Goal: Task Accomplishment & Management: Complete application form

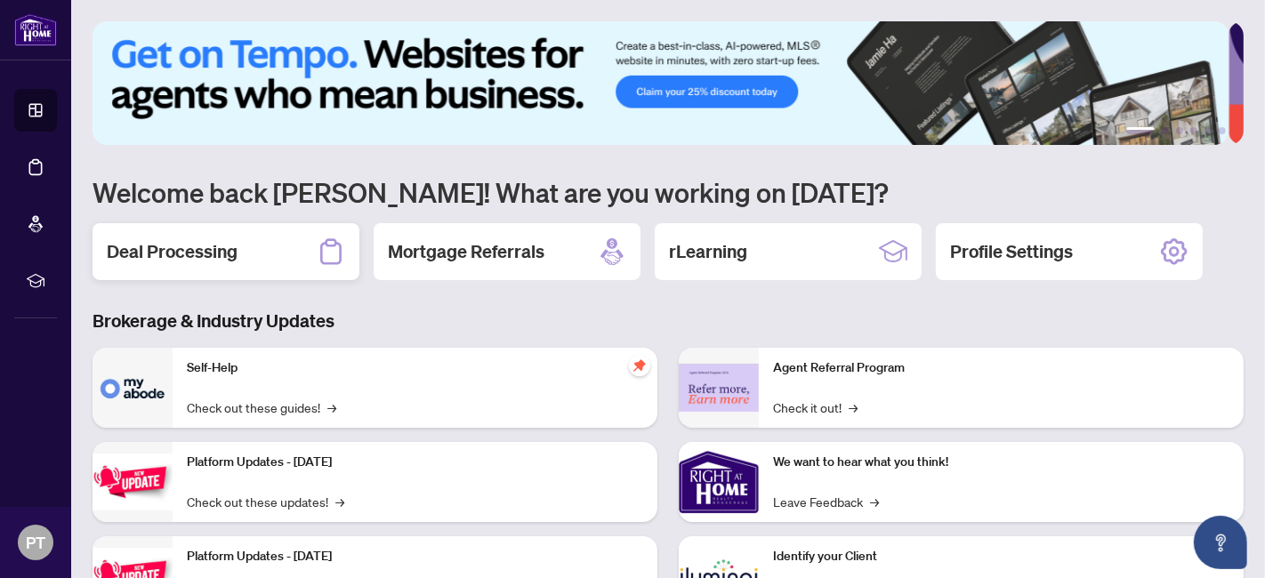
click at [304, 240] on div "Deal Processing" at bounding box center [225, 251] width 267 height 57
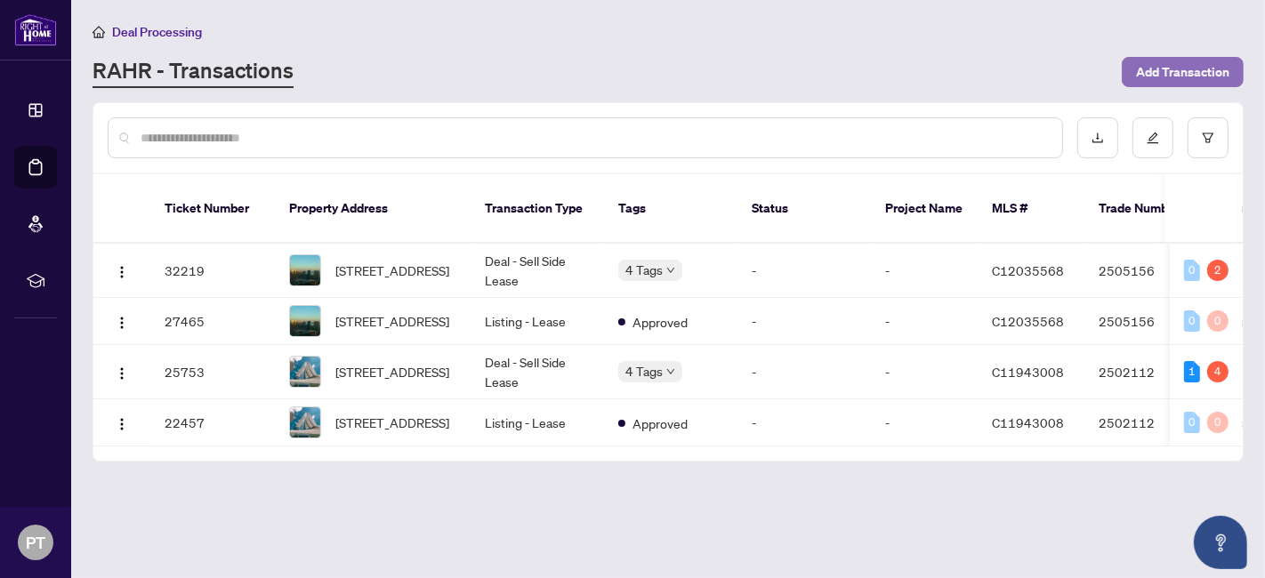
click at [1214, 61] on span "Add Transaction" at bounding box center [1182, 72] width 93 height 28
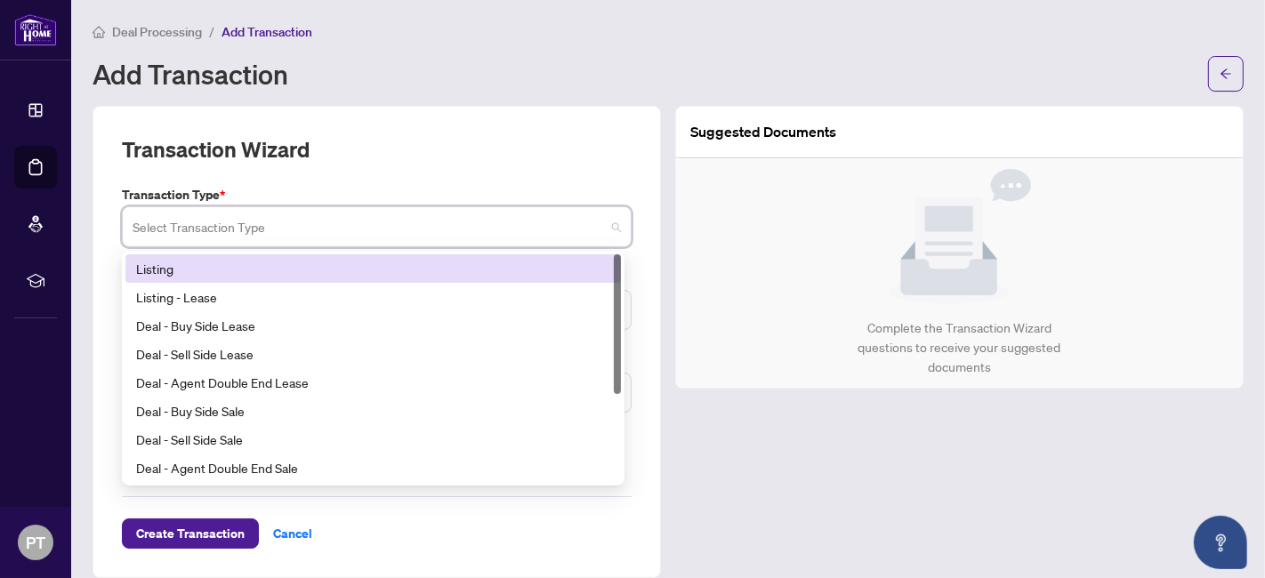
click at [309, 220] on input "search" at bounding box center [369, 229] width 472 height 39
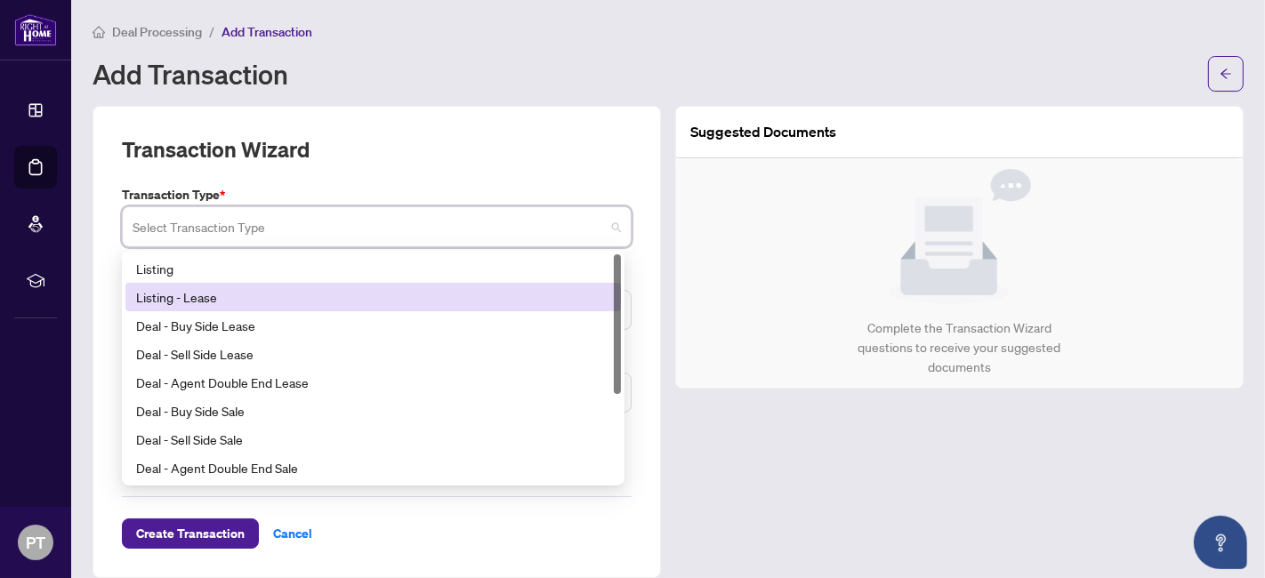
click at [269, 297] on div "Listing - Lease" at bounding box center [373, 297] width 474 height 20
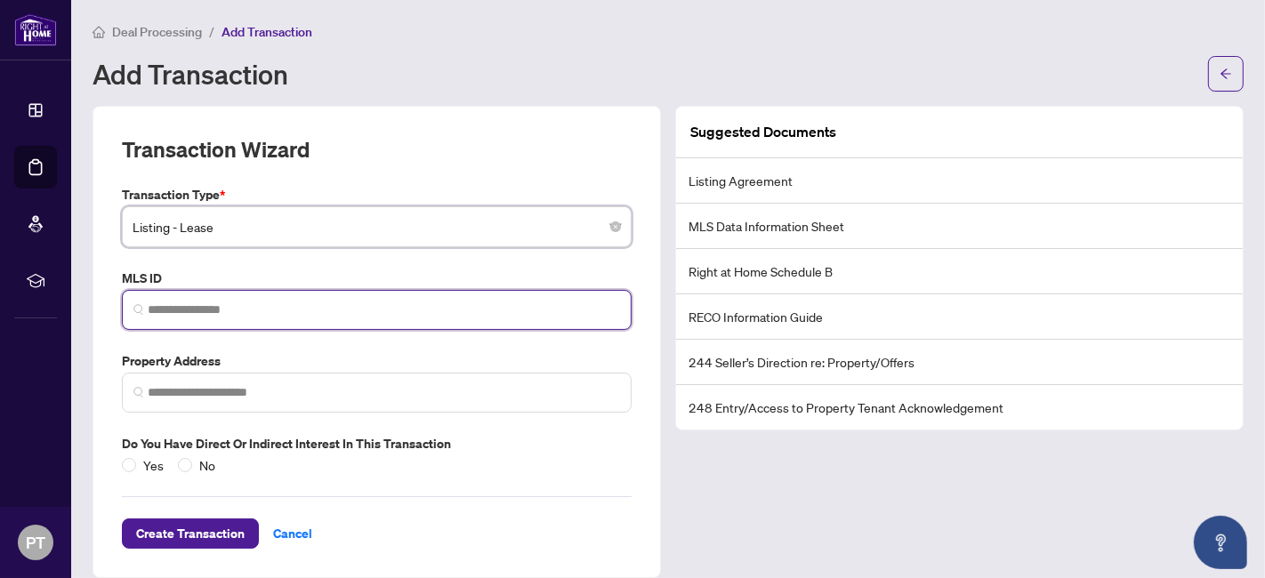
click at [271, 304] on input "search" at bounding box center [384, 310] width 472 height 19
paste input "*********"
type input "*********"
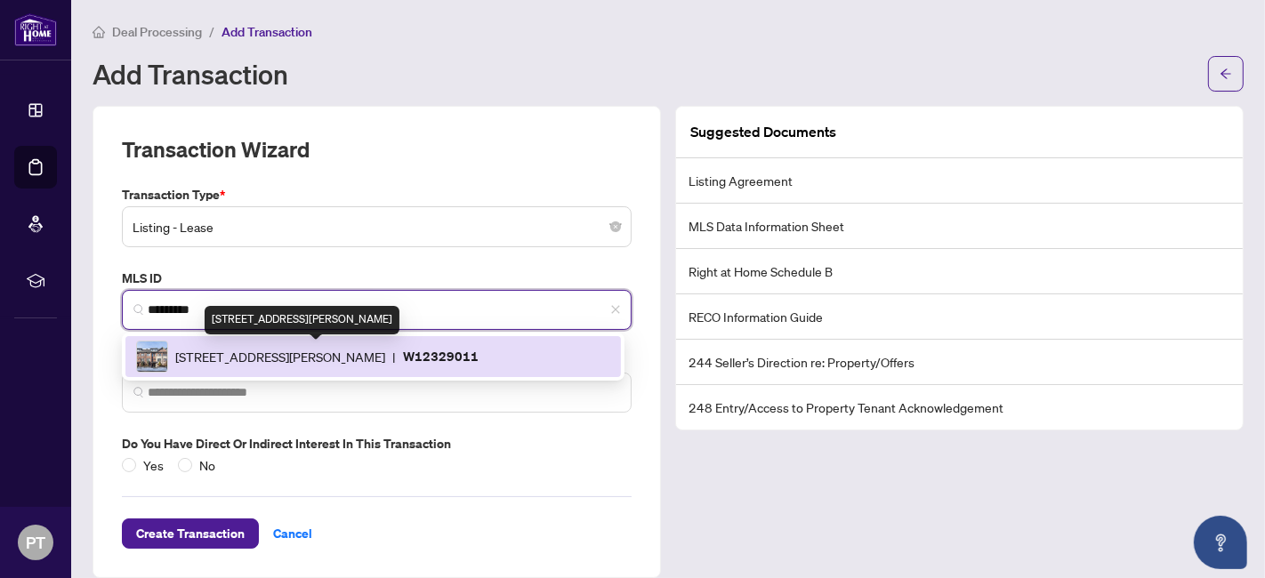
click at [336, 355] on span "[STREET_ADDRESS][PERSON_NAME]" at bounding box center [280, 357] width 210 height 20
type input "**********"
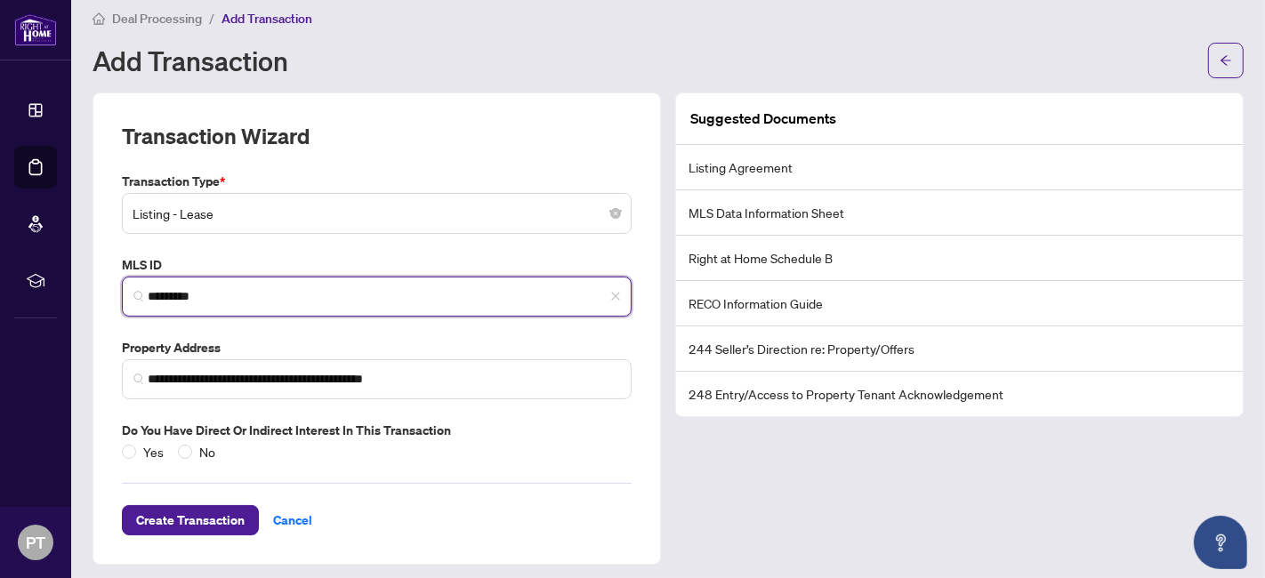
scroll to position [18, 0]
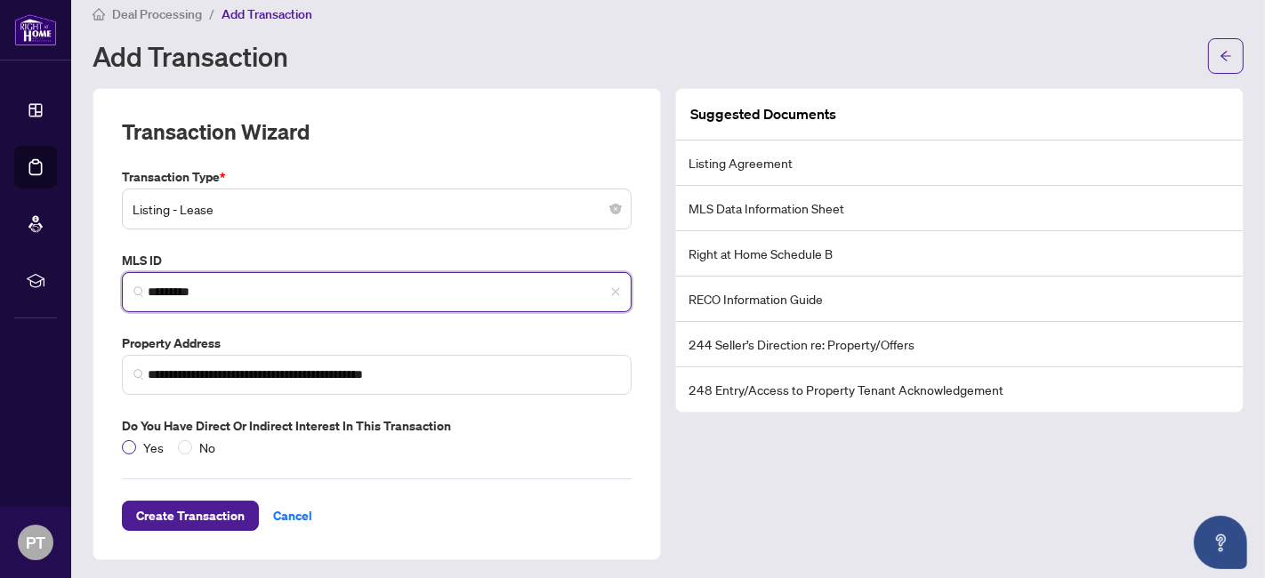
type input "*********"
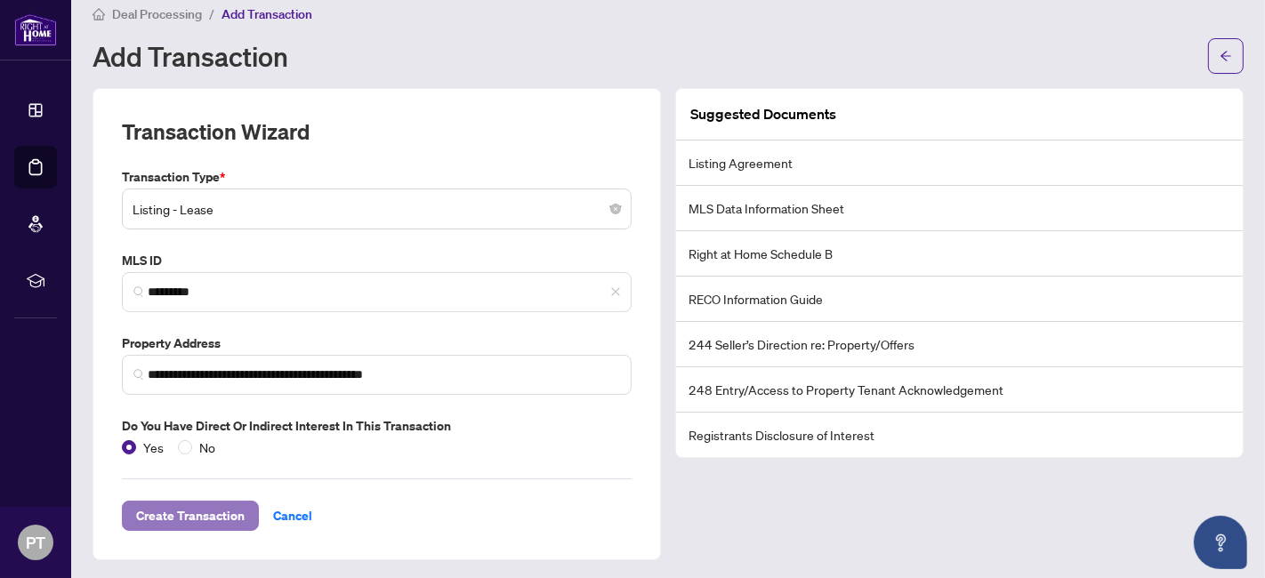
click at [205, 519] on span "Create Transaction" at bounding box center [190, 516] width 108 height 28
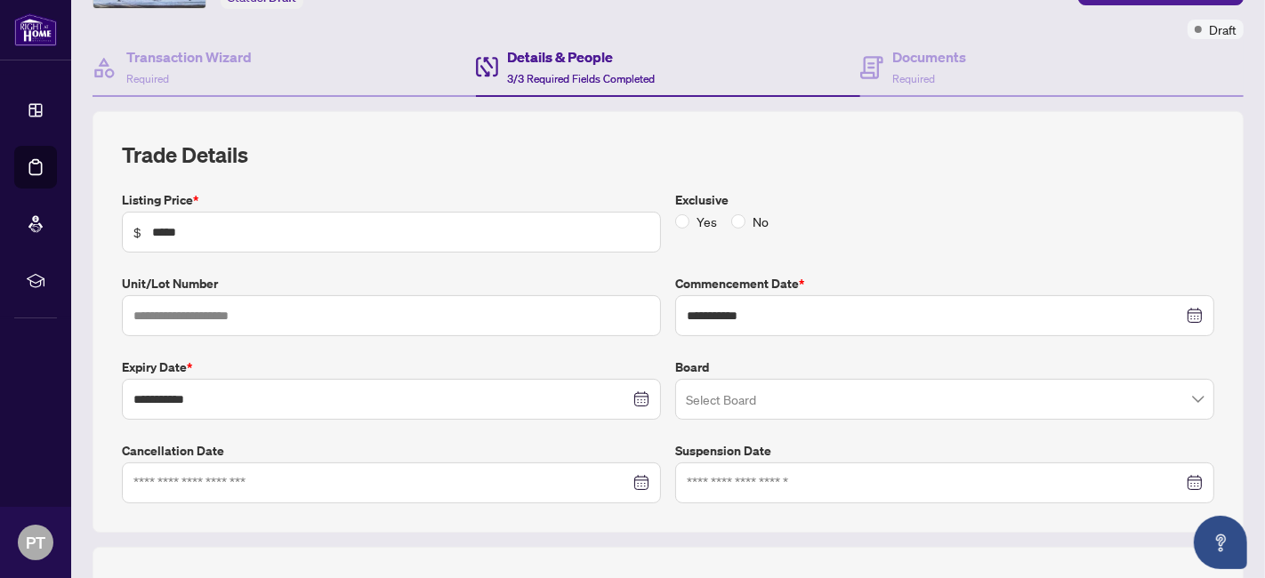
scroll to position [197, 0]
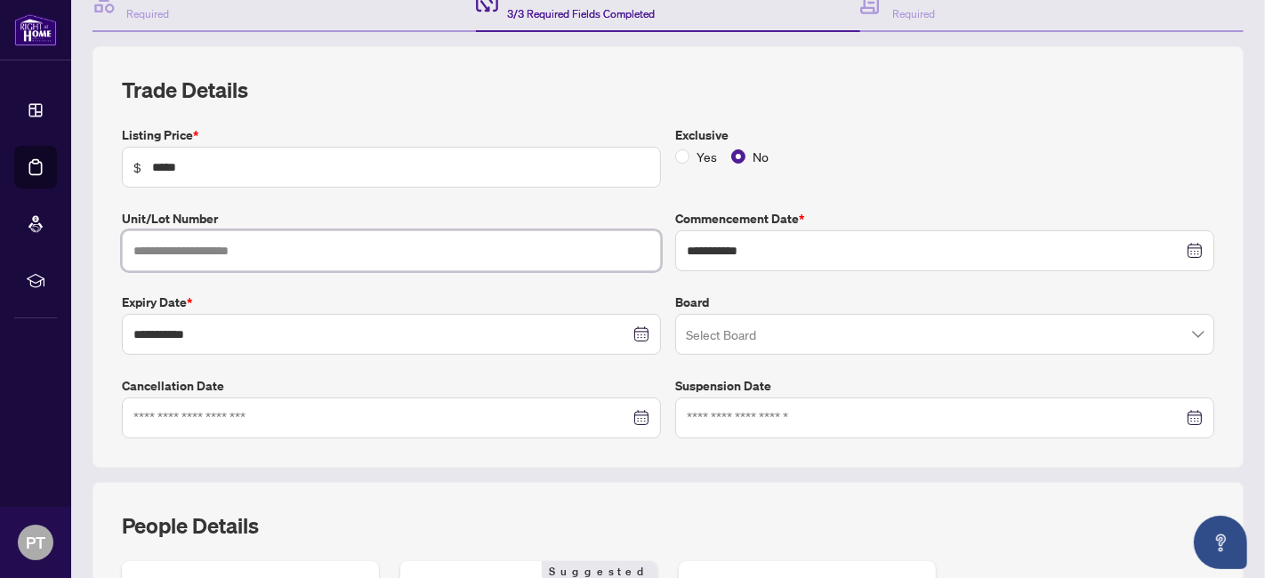
click at [468, 243] on input "text" at bounding box center [391, 250] width 539 height 41
type input "**"
click at [766, 340] on input "search" at bounding box center [937, 336] width 502 height 39
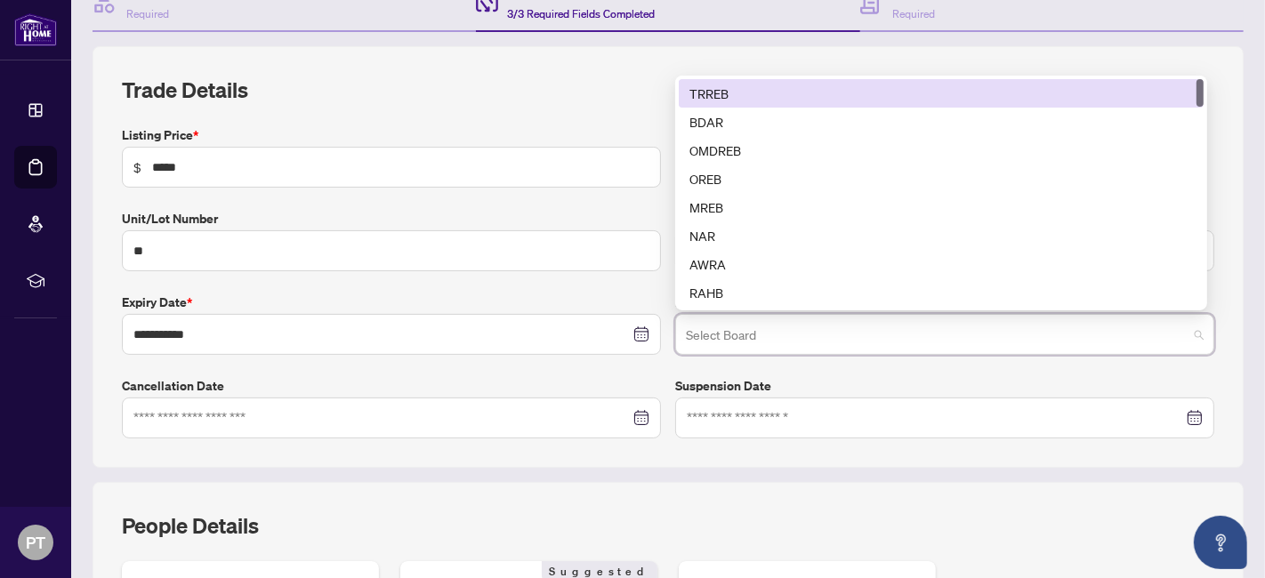
click at [721, 90] on div "TRREB" at bounding box center [940, 94] width 503 height 20
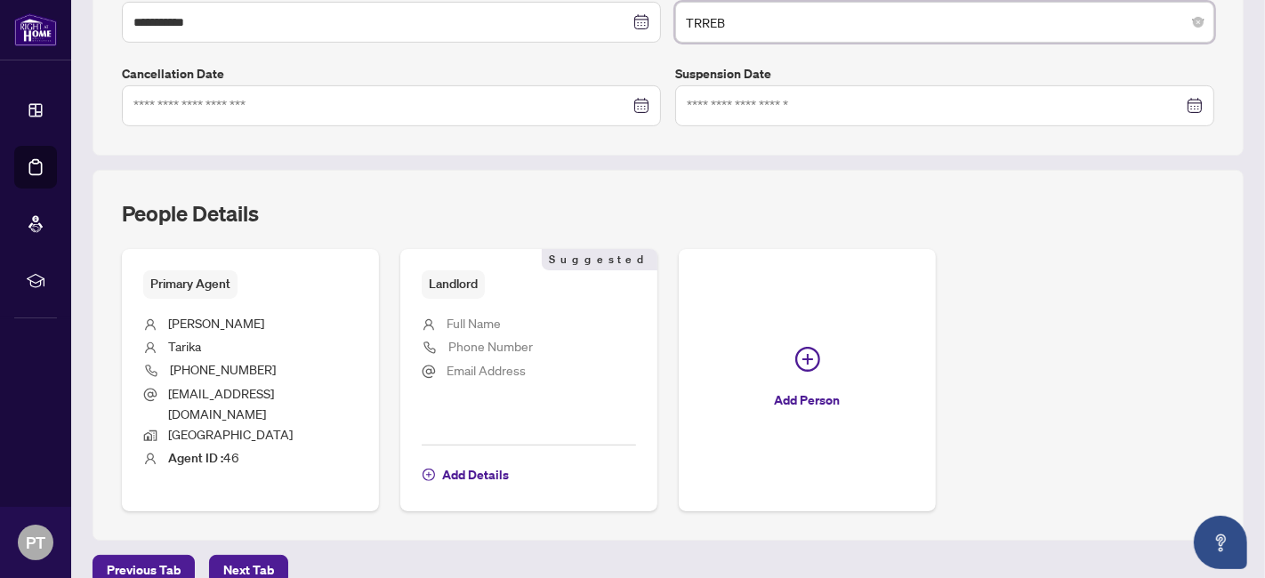
scroll to position [514, 0]
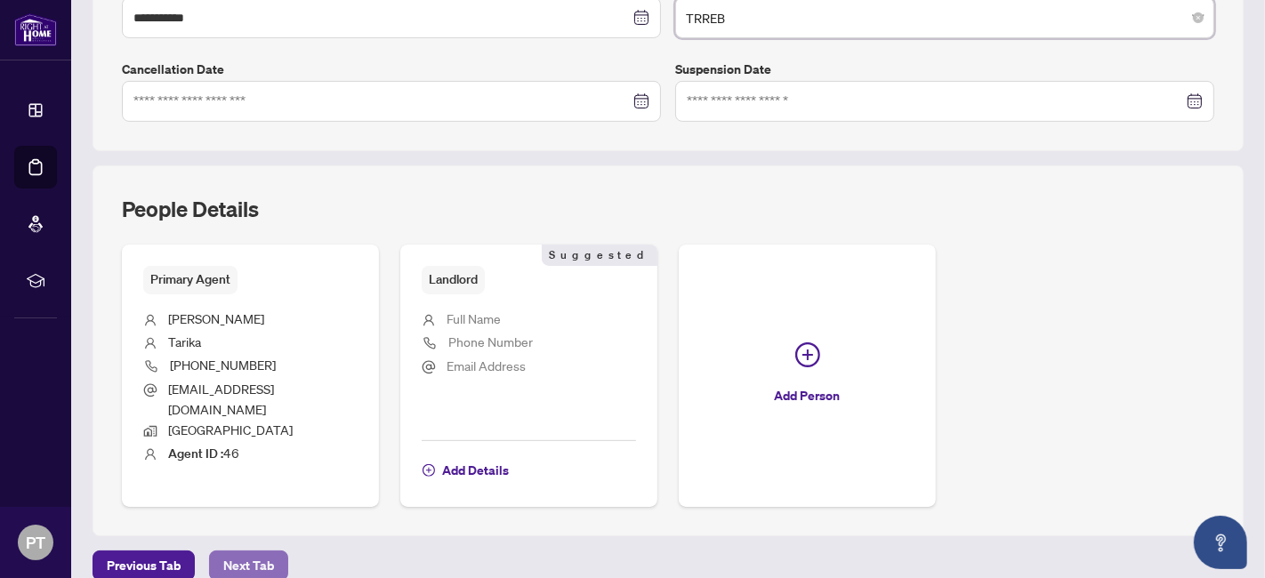
click at [271, 550] on button "Next Tab" at bounding box center [248, 565] width 79 height 30
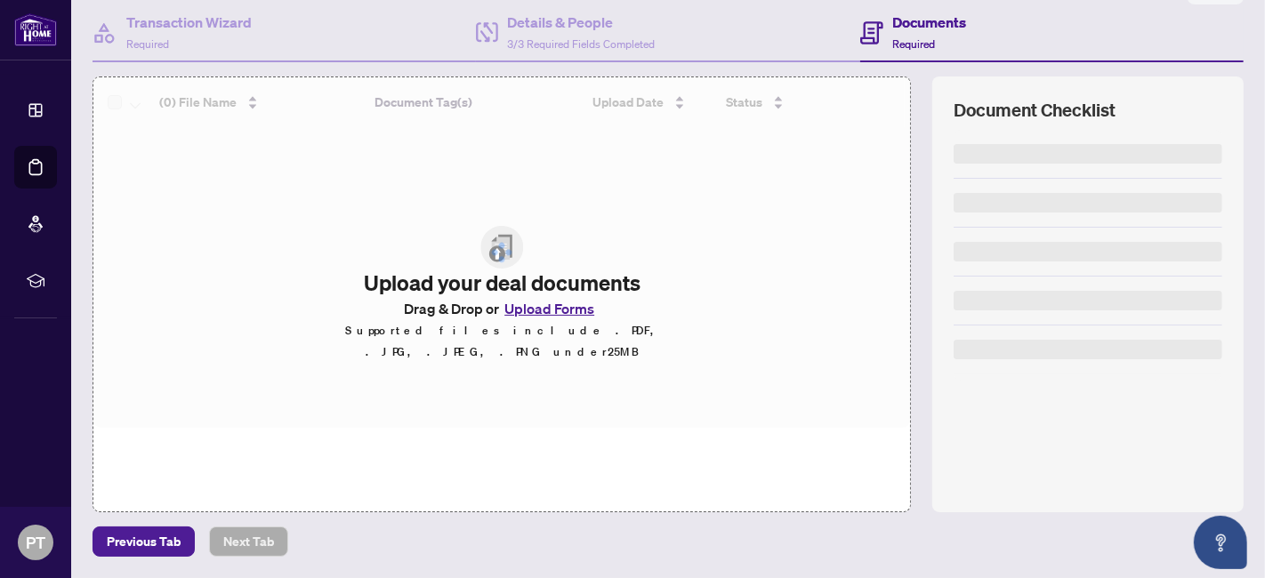
scroll to position [164, 0]
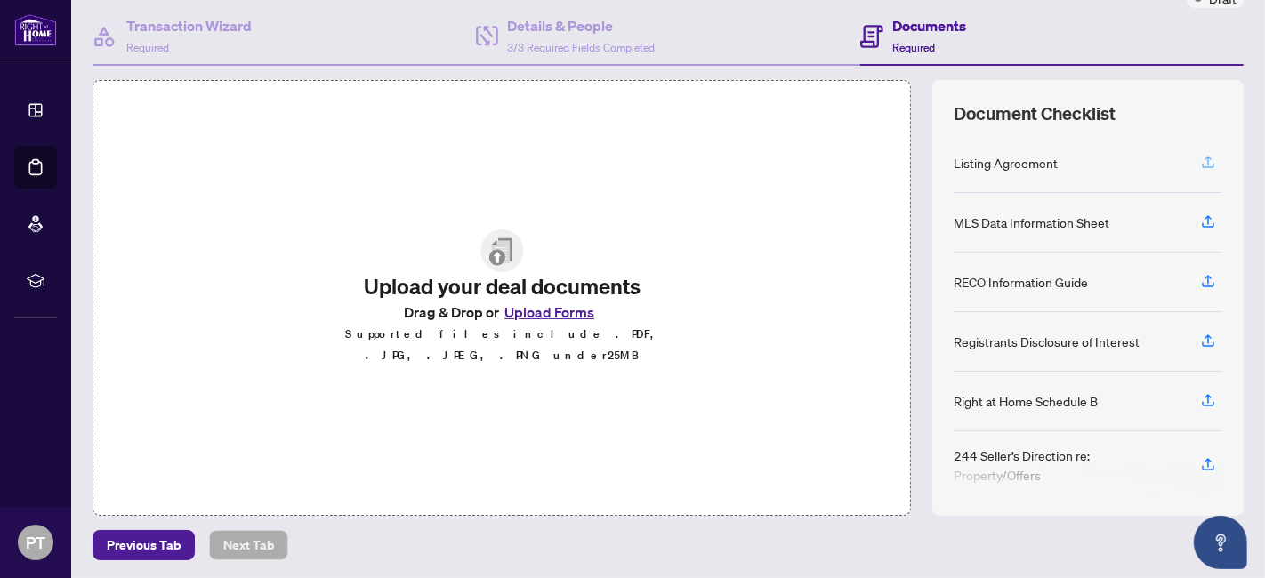
click at [1204, 157] on icon "button" at bounding box center [1207, 160] width 7 height 9
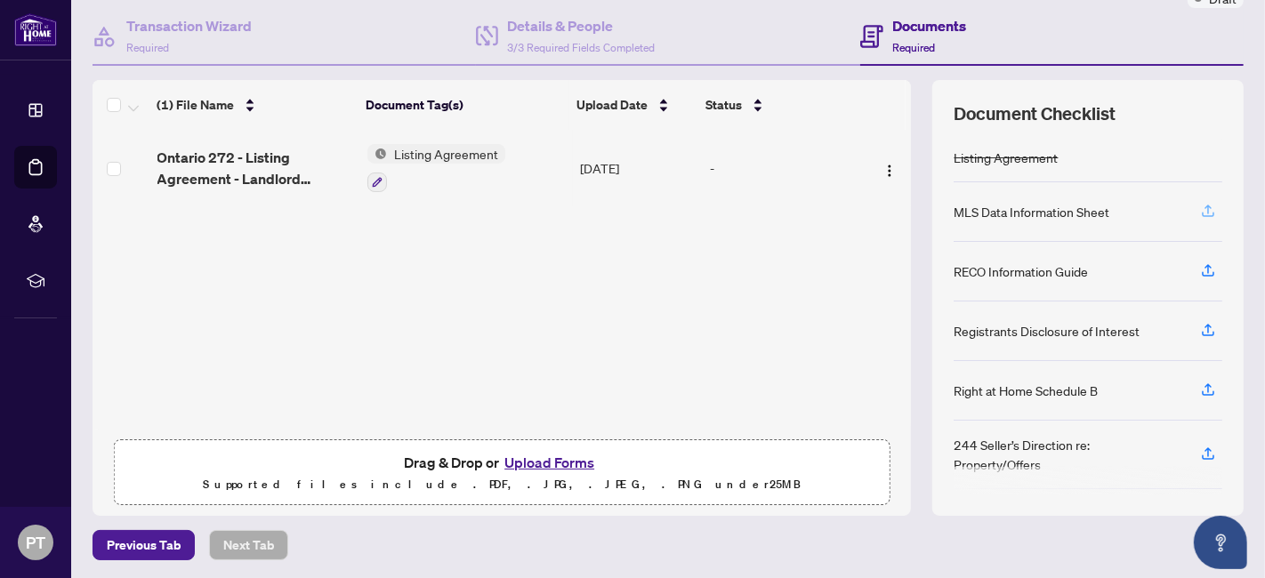
click at [1200, 203] on icon "button" at bounding box center [1208, 211] width 16 height 16
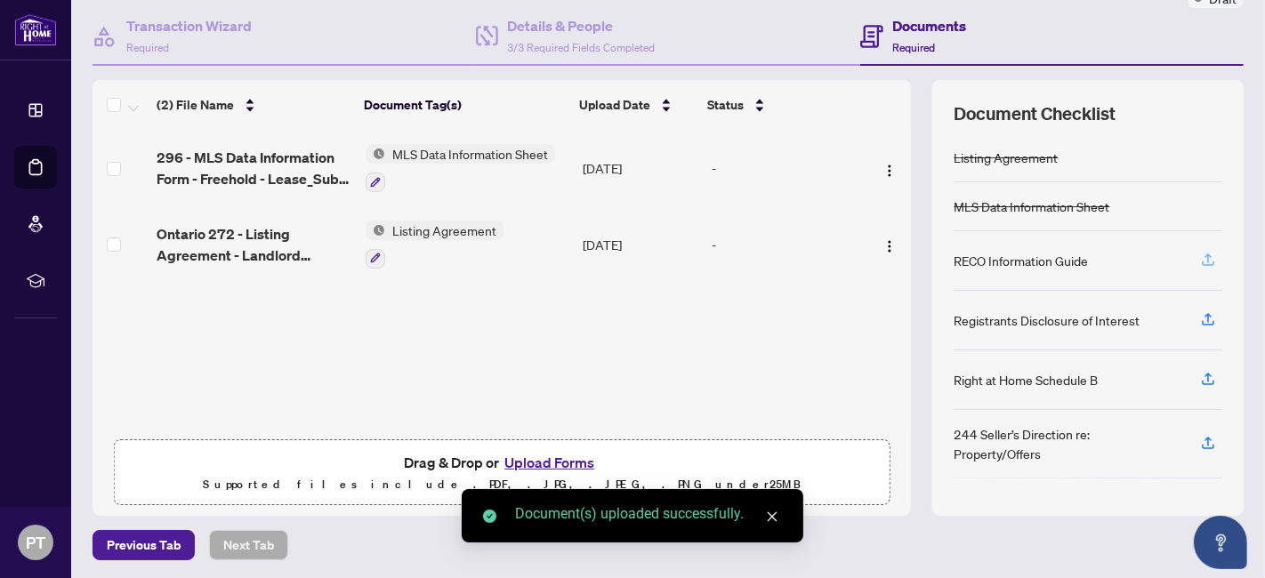
click at [1200, 252] on icon "button" at bounding box center [1208, 260] width 16 height 16
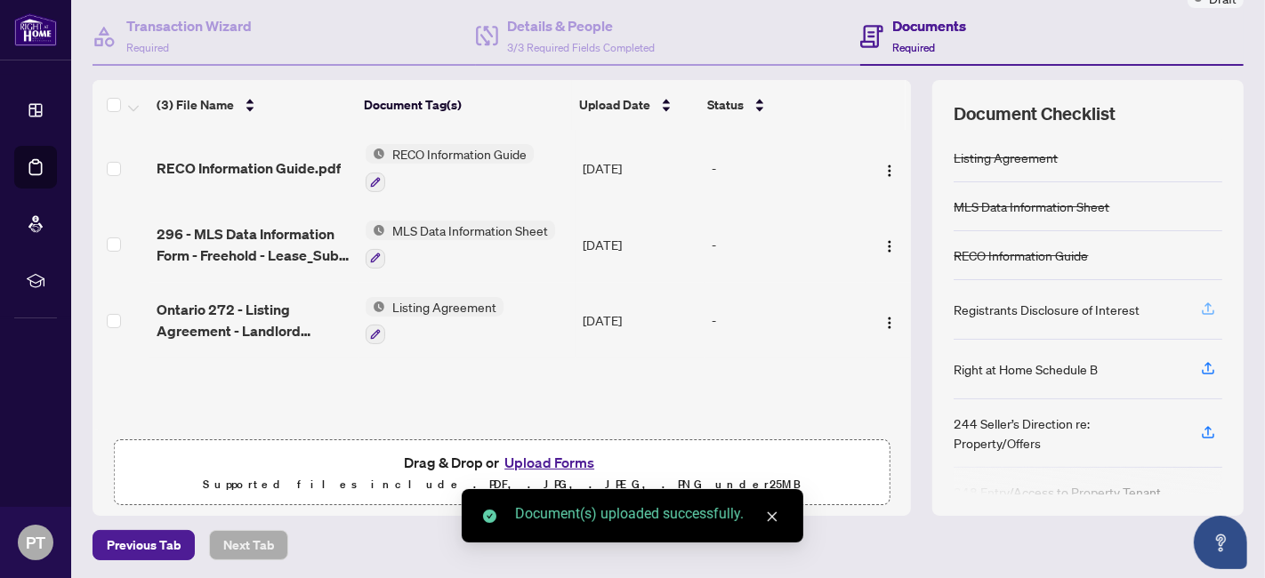
click at [1200, 311] on icon "button" at bounding box center [1208, 309] width 16 height 16
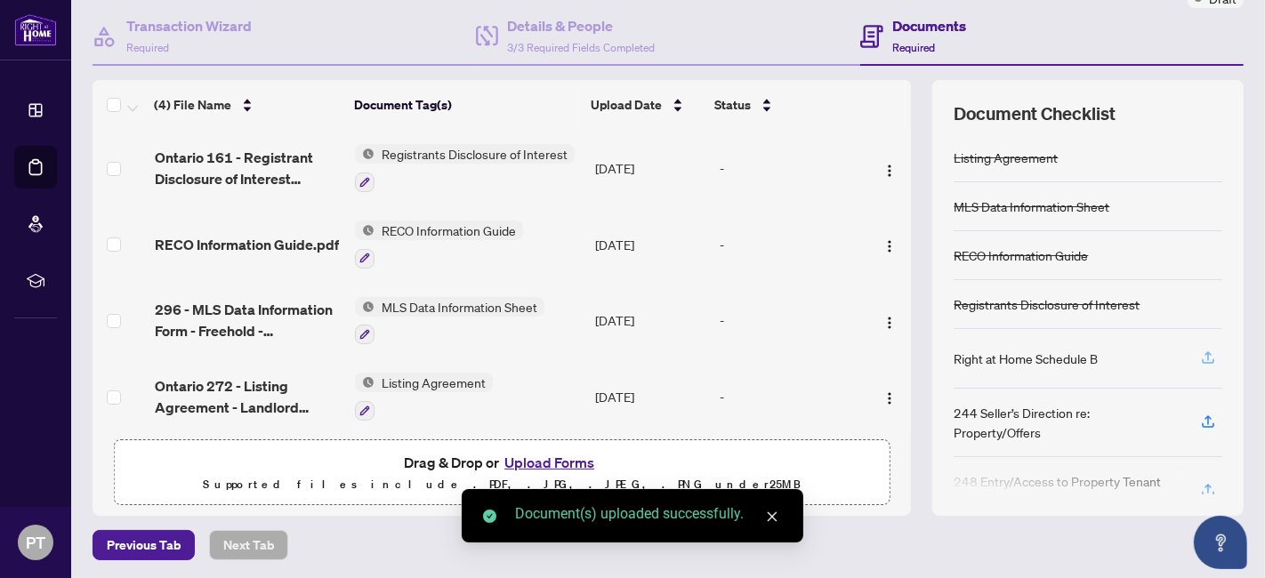
click at [1200, 351] on icon "button" at bounding box center [1208, 358] width 16 height 16
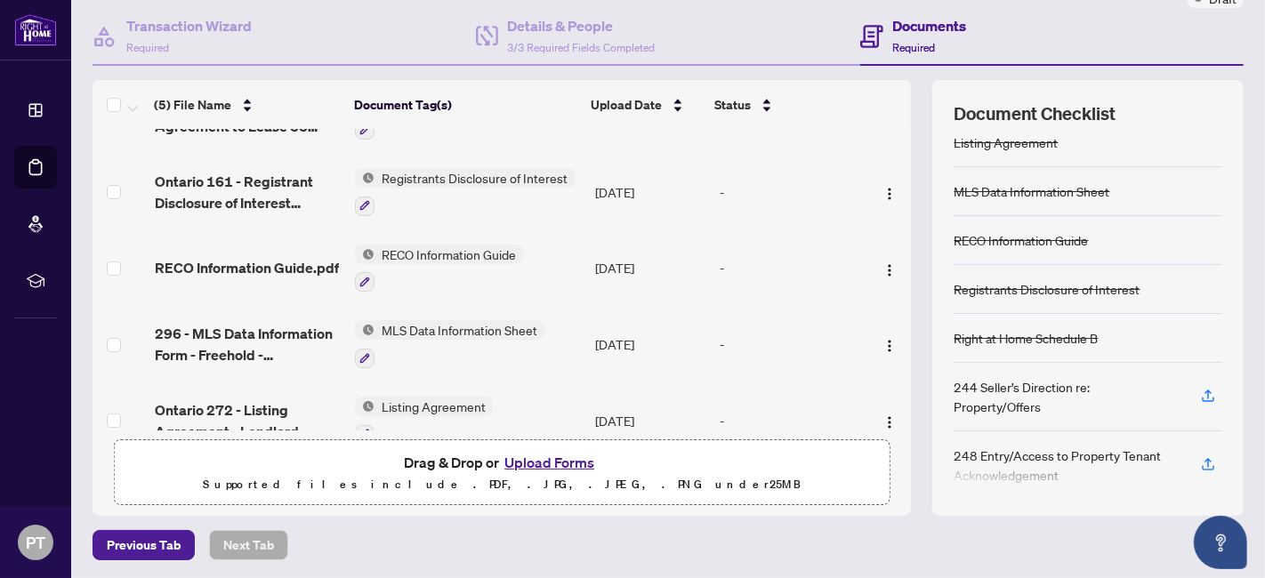
scroll to position [81, 0]
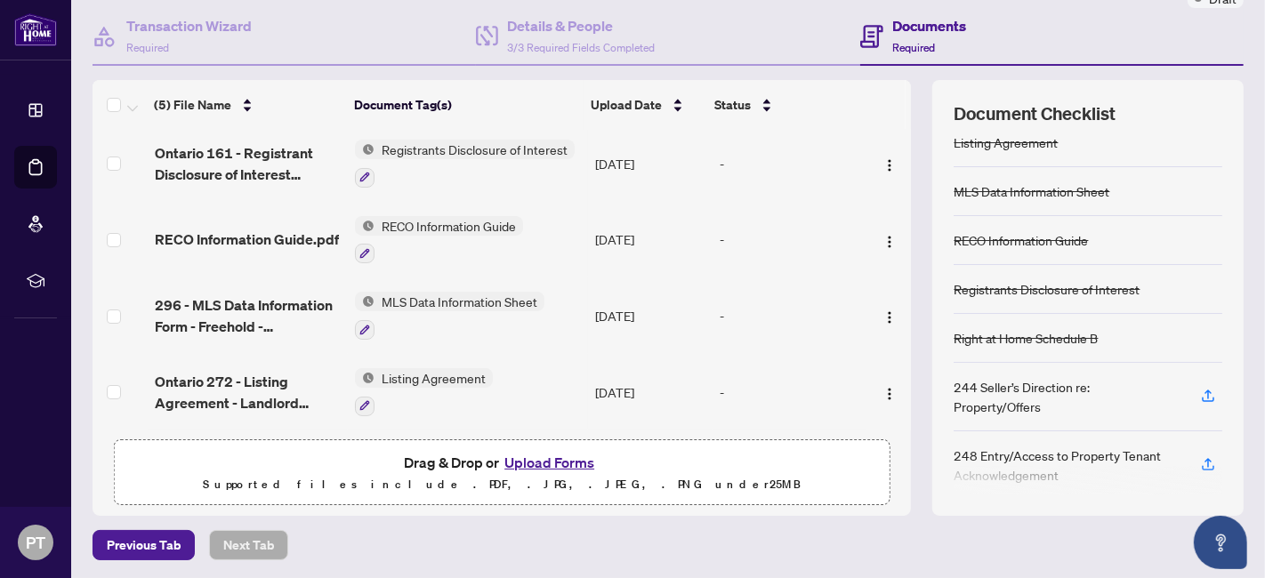
click at [544, 461] on button "Upload Forms" at bounding box center [549, 462] width 100 height 23
click at [391, 534] on div "Previous Tab Next Tab" at bounding box center [667, 545] width 1151 height 30
click at [1200, 388] on icon "button" at bounding box center [1208, 396] width 16 height 16
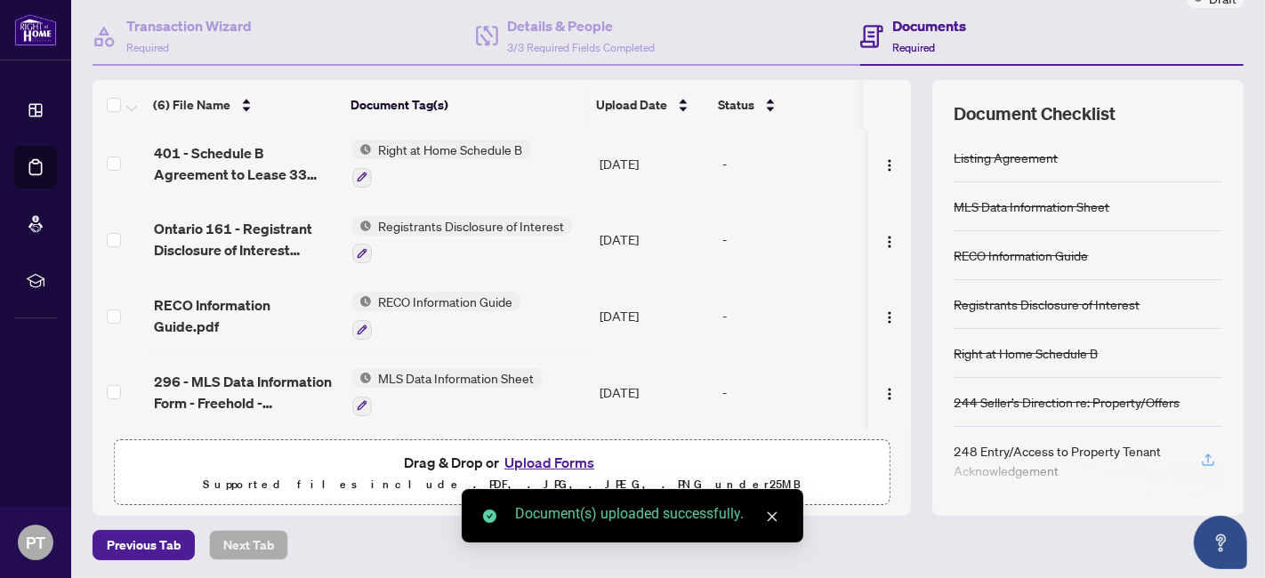
click at [1200, 454] on icon "button" at bounding box center [1208, 460] width 16 height 16
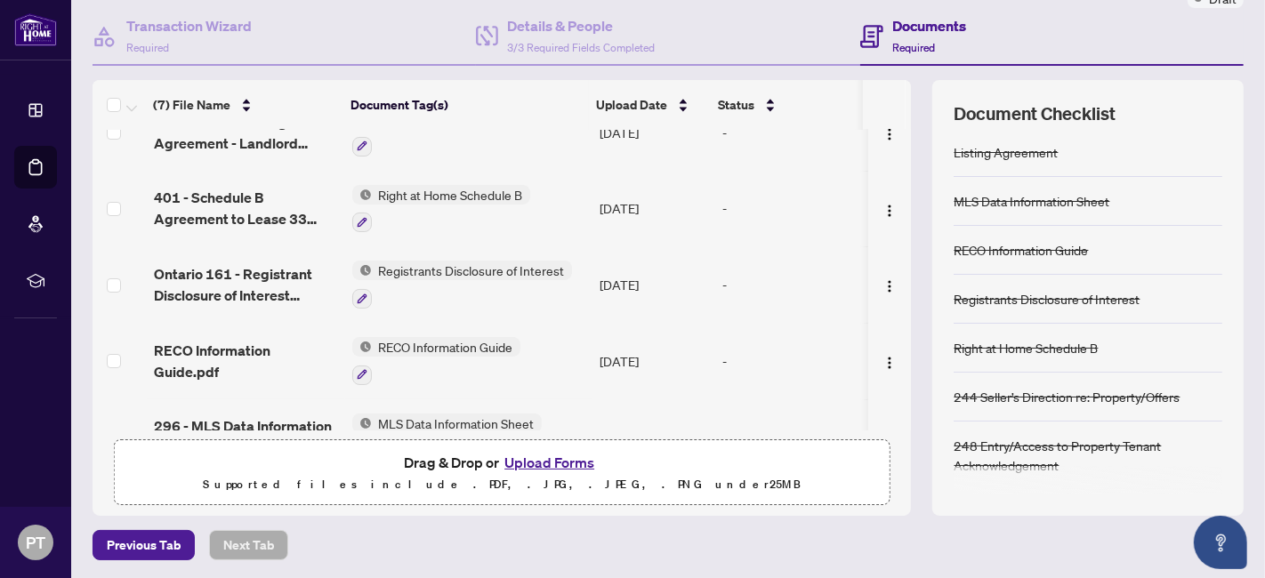
scroll to position [0, 0]
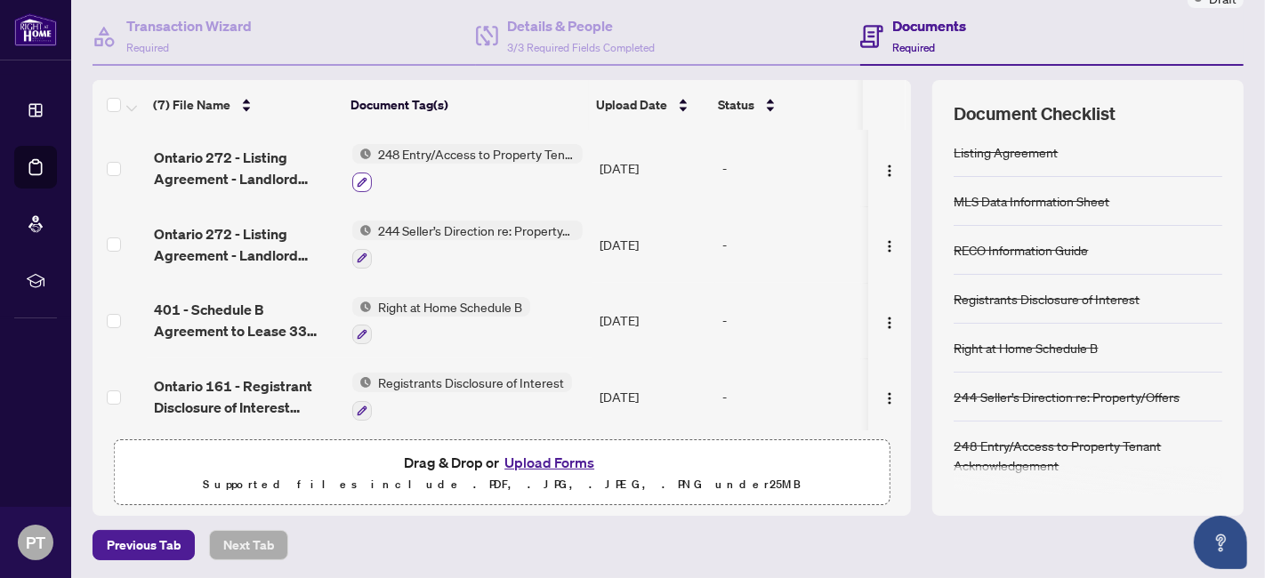
click at [363, 177] on icon "button" at bounding box center [362, 182] width 11 height 11
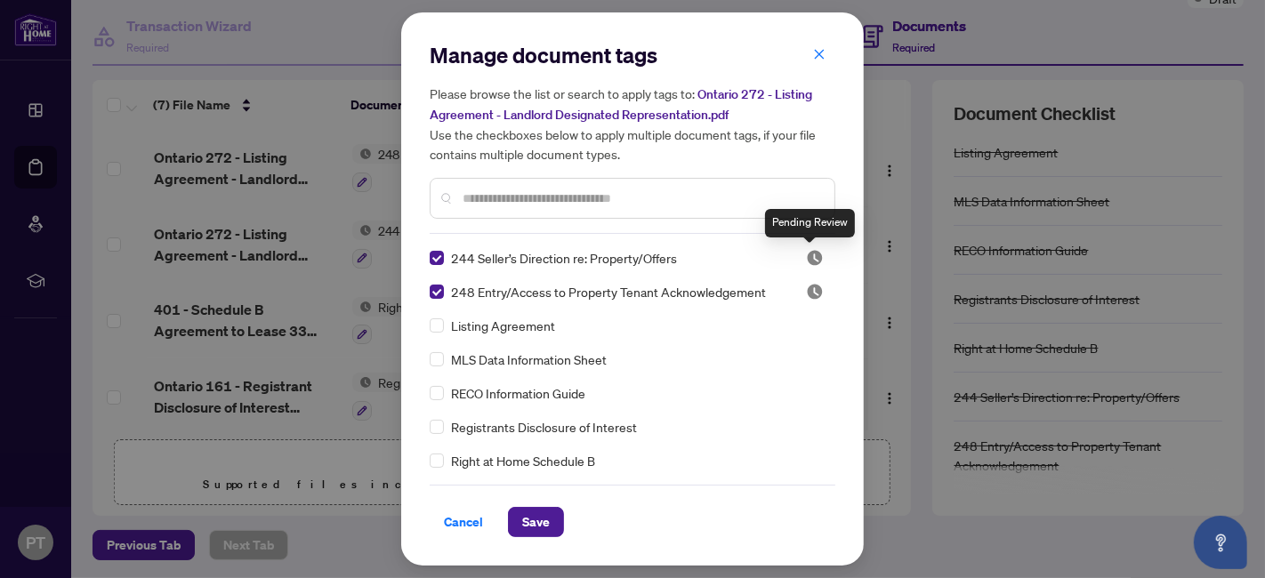
click at [808, 254] on img at bounding box center [815, 258] width 18 height 18
click at [175, 407] on div "Manage document tags Please browse the list or search to apply tags to: Ontario…" at bounding box center [632, 289] width 1265 height 578
click at [468, 517] on span "Cancel" at bounding box center [463, 522] width 39 height 28
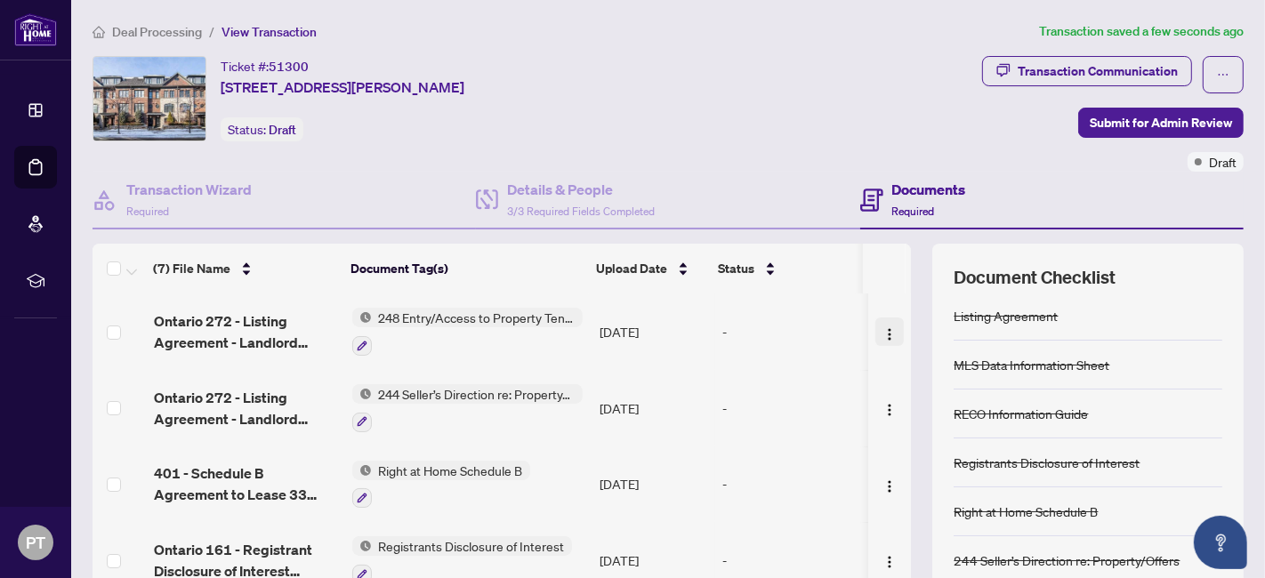
click at [882, 336] on img "button" at bounding box center [889, 334] width 14 height 14
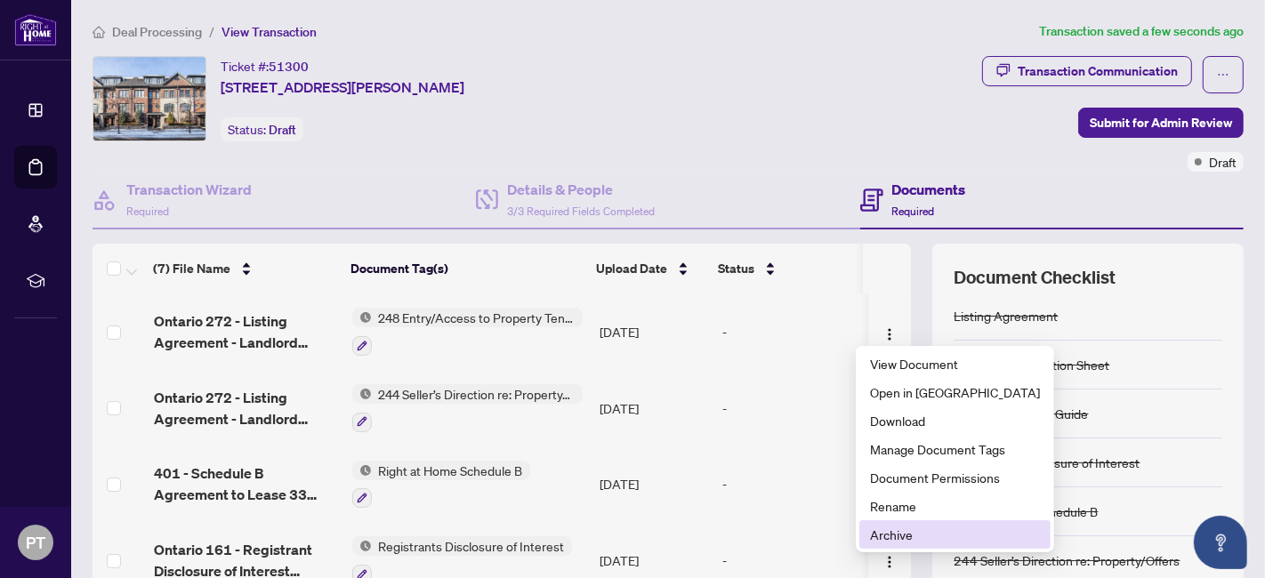
click at [929, 536] on span "Archive" at bounding box center [955, 535] width 170 height 20
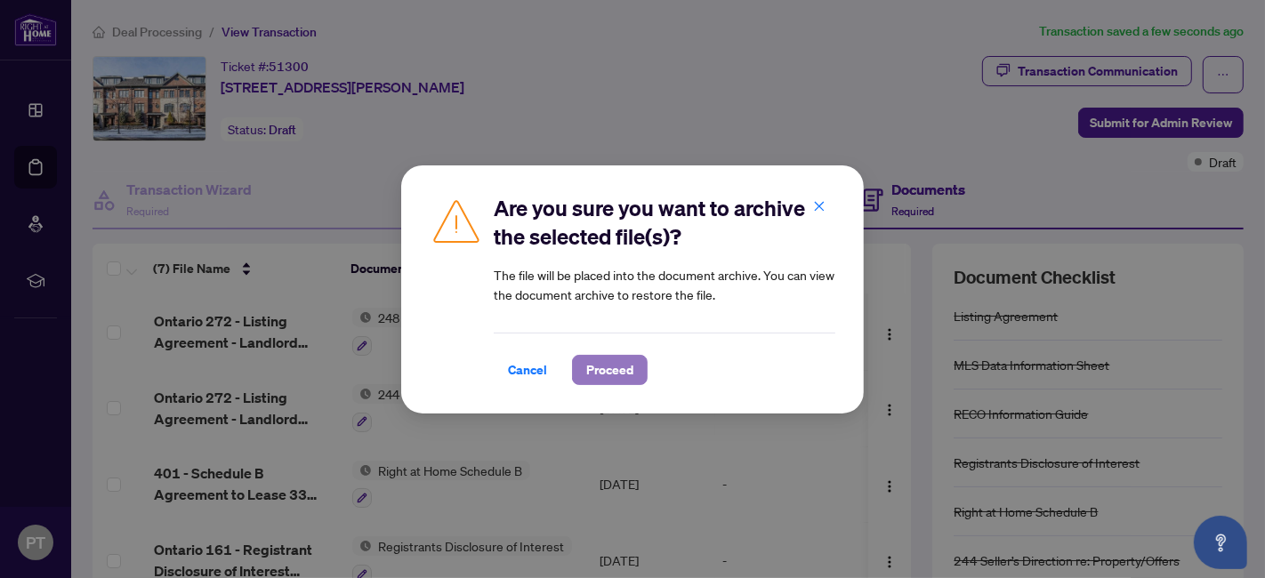
click at [627, 365] on span "Proceed" at bounding box center [609, 370] width 47 height 28
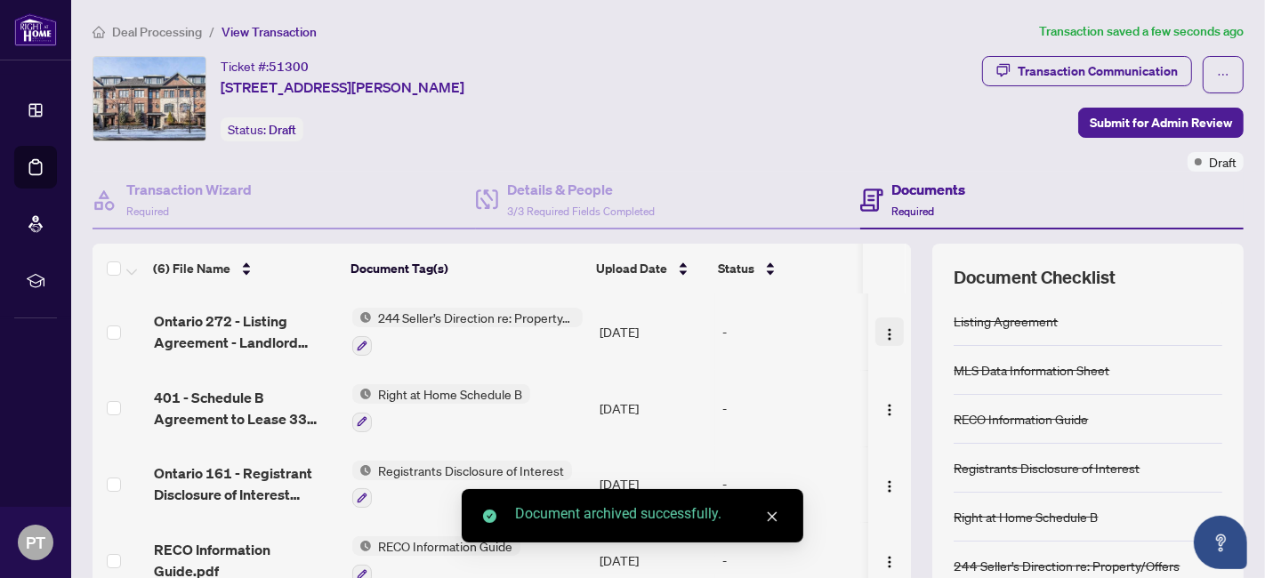
click at [882, 332] on img "button" at bounding box center [889, 334] width 14 height 14
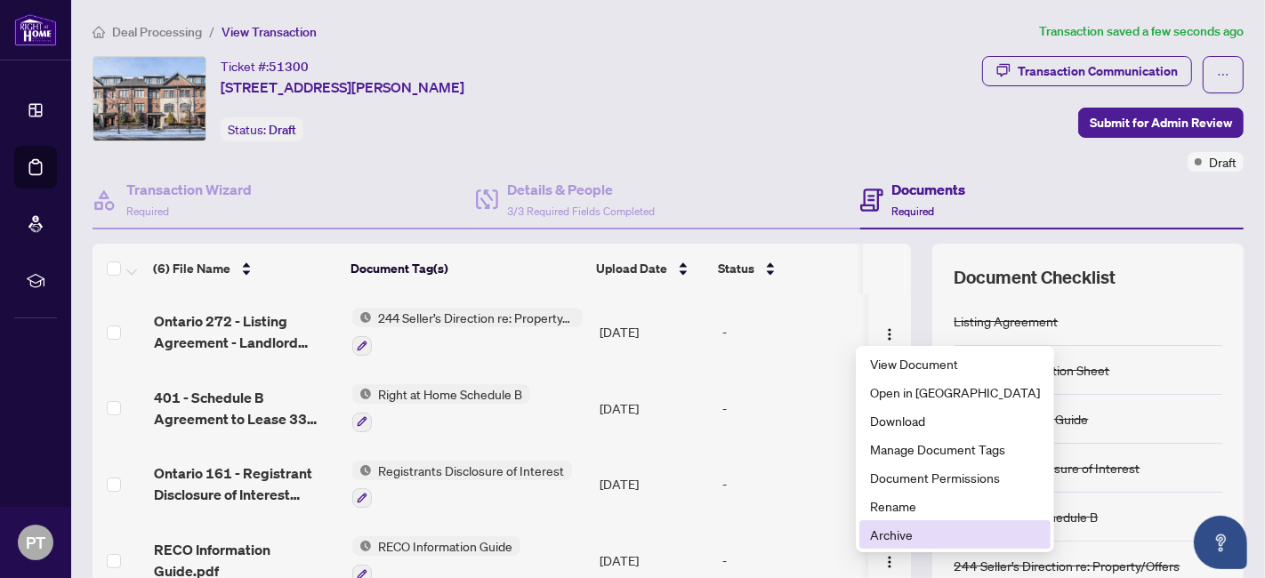
click at [891, 532] on span "Archive" at bounding box center [955, 535] width 170 height 20
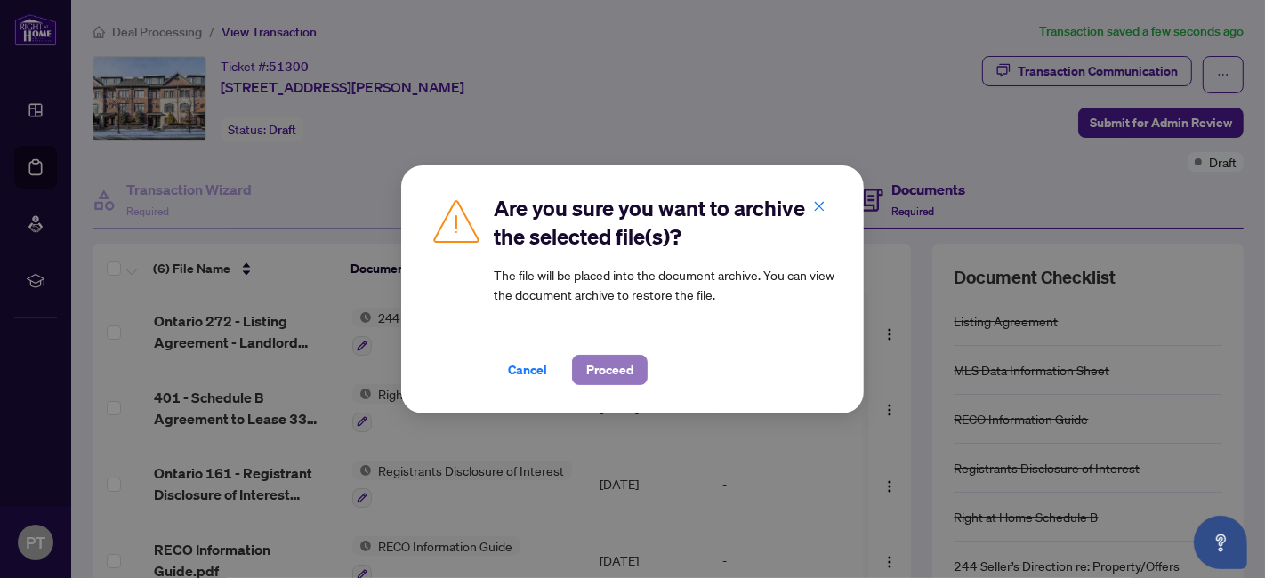
click at [639, 365] on button "Proceed" at bounding box center [610, 370] width 76 height 30
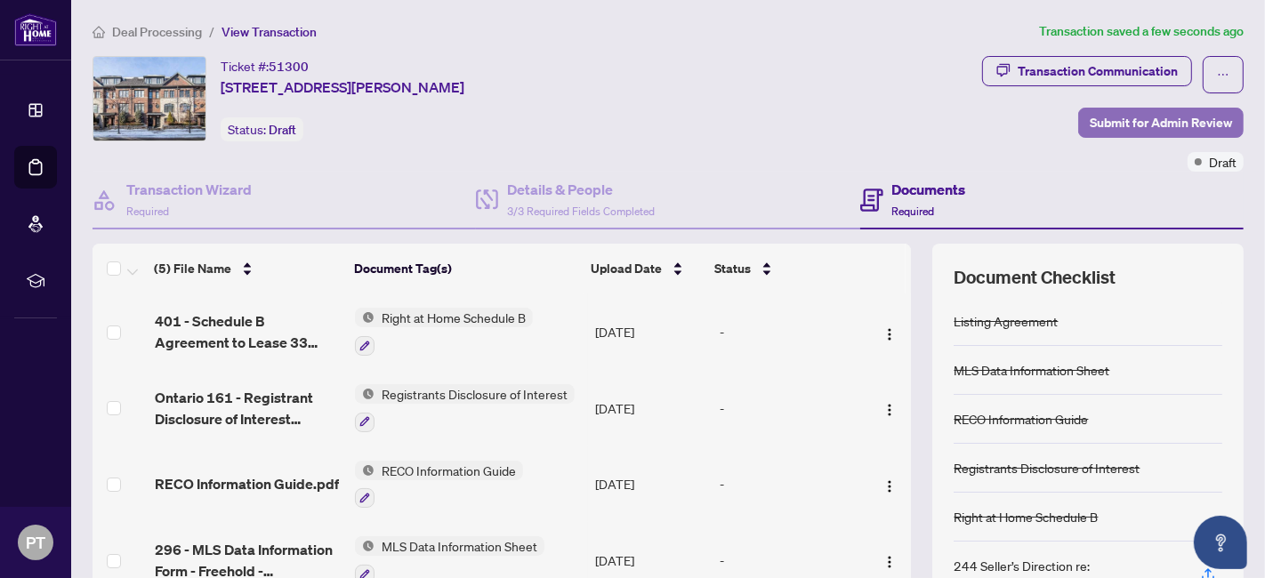
click at [1143, 119] on span "Submit for Admin Review" at bounding box center [1160, 122] width 142 height 28
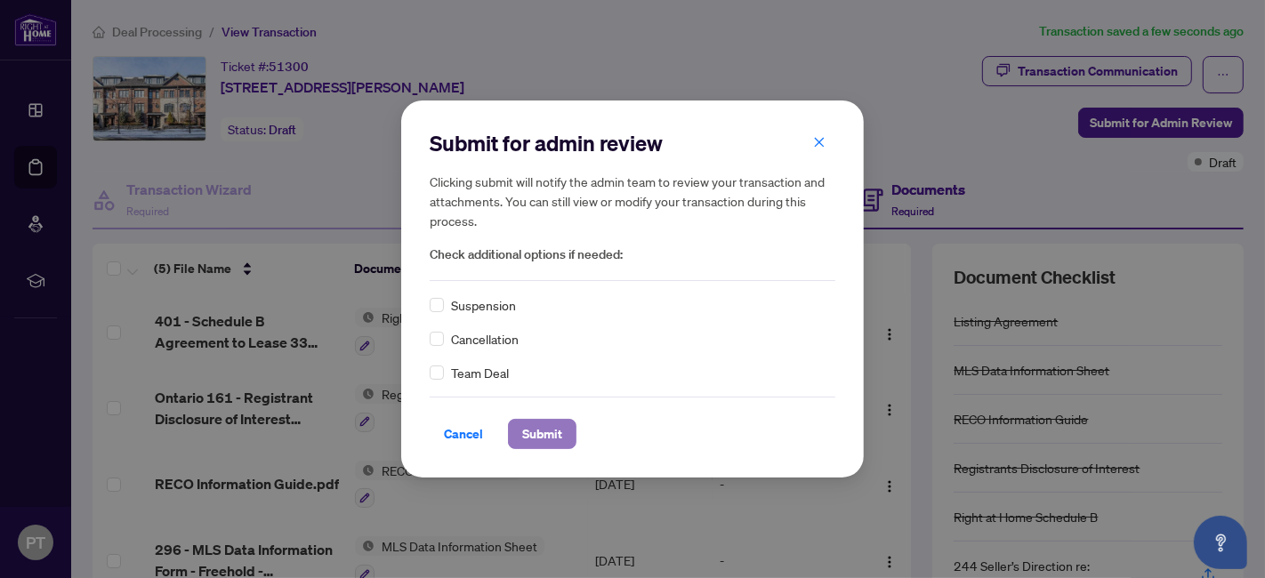
click at [526, 440] on span "Submit" at bounding box center [542, 434] width 40 height 28
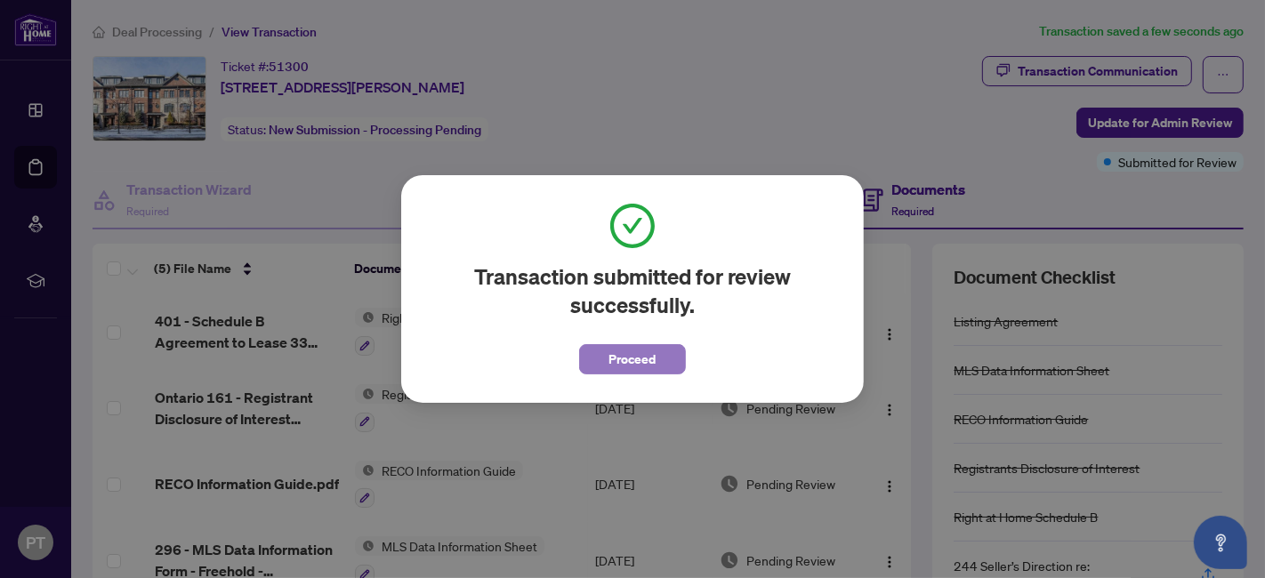
click at [600, 364] on button "Proceed" at bounding box center [632, 359] width 107 height 30
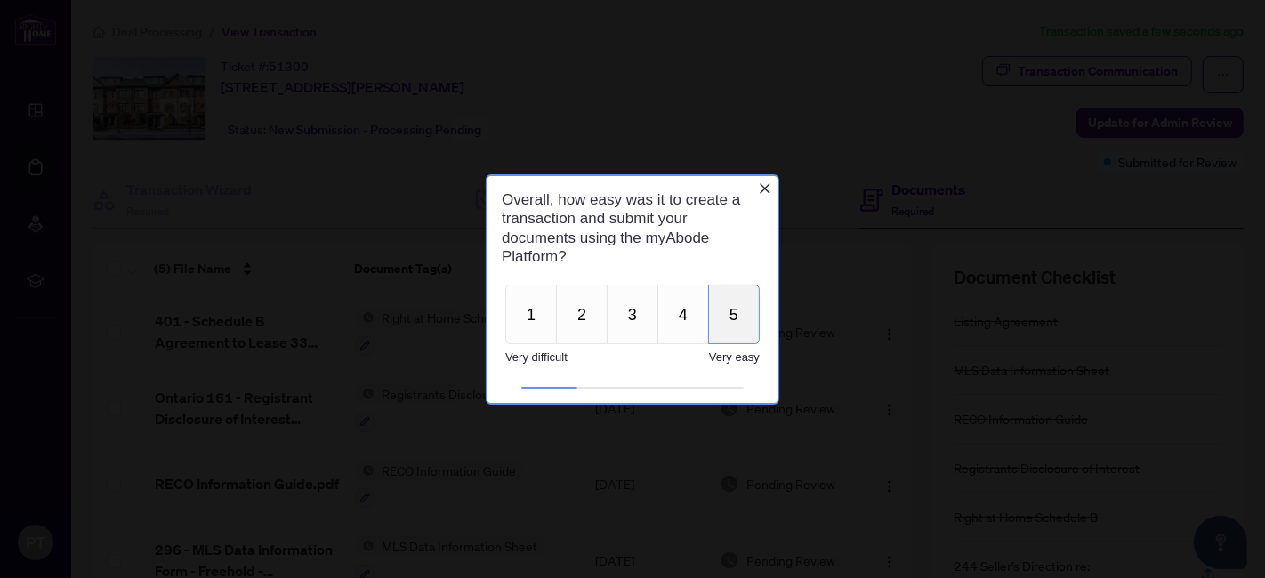
click at [735, 312] on button "5" at bounding box center [733, 314] width 52 height 60
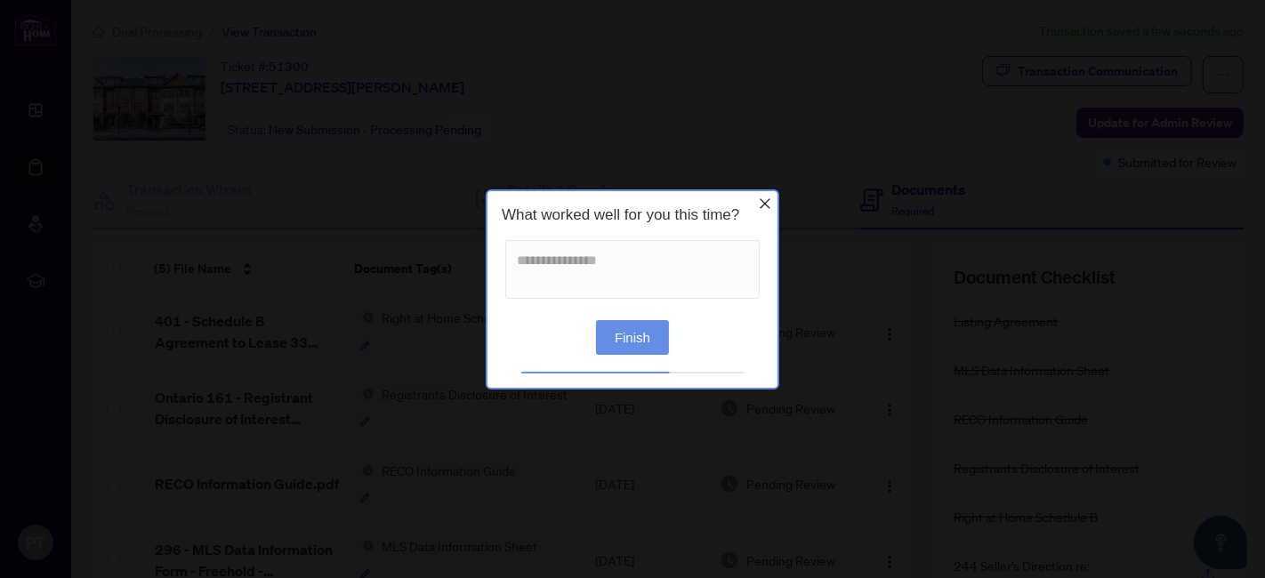
click at [648, 327] on button "Finish" at bounding box center [631, 336] width 73 height 35
